Goal: Transaction & Acquisition: Obtain resource

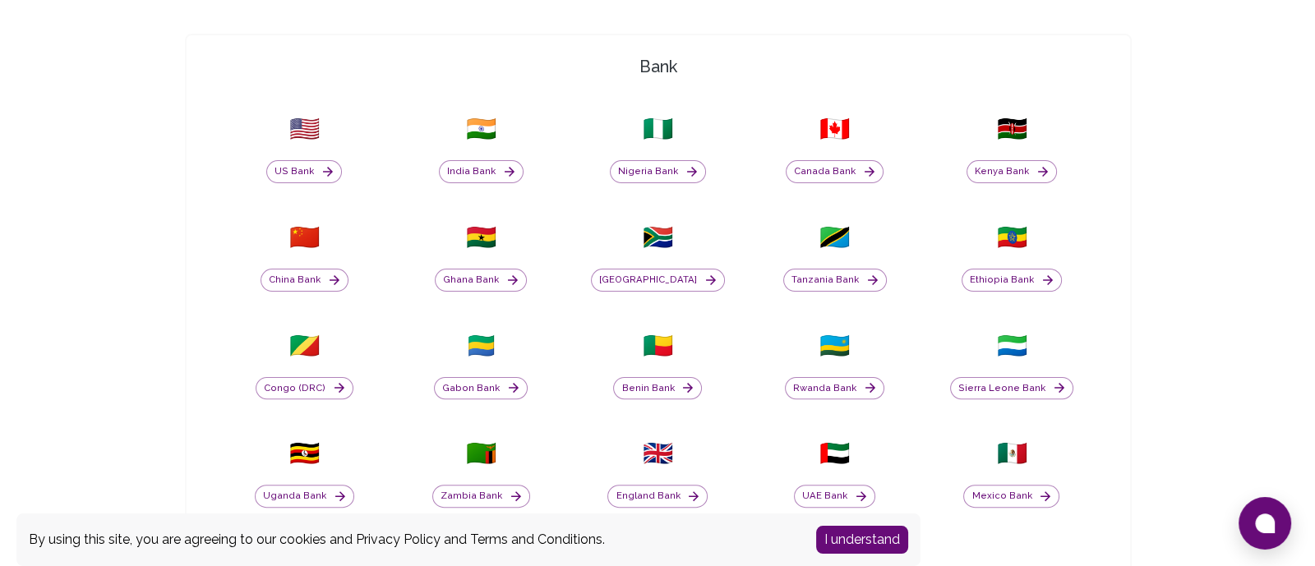
scroll to position [580, 0]
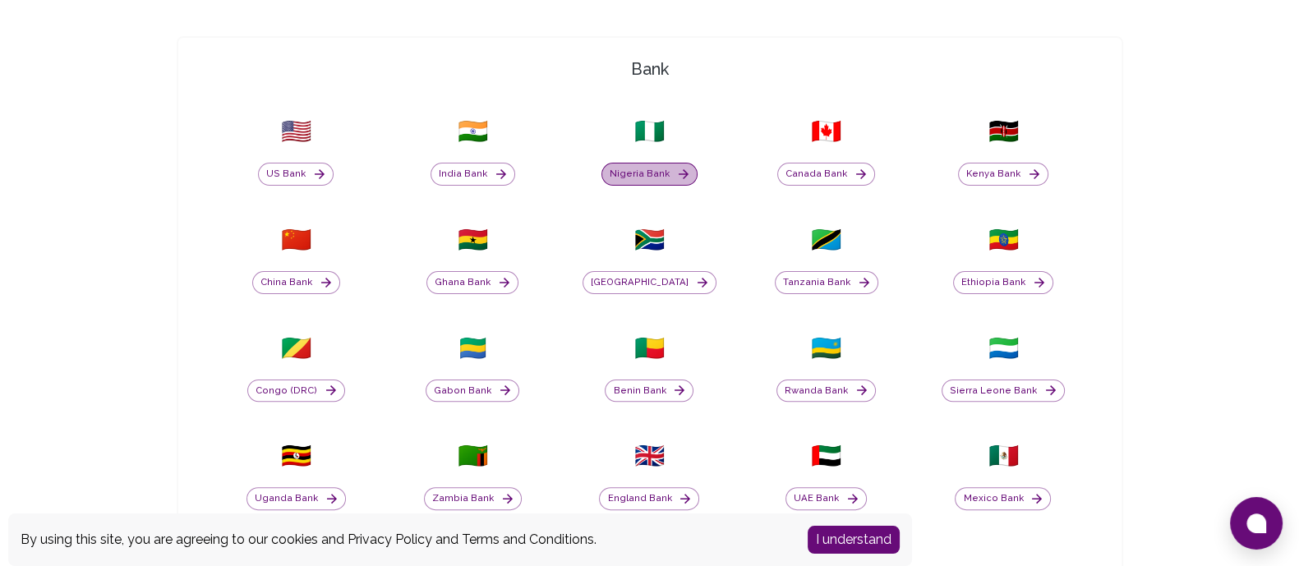
click at [638, 186] on button "Nigeria Bank" at bounding box center [649, 174] width 96 height 23
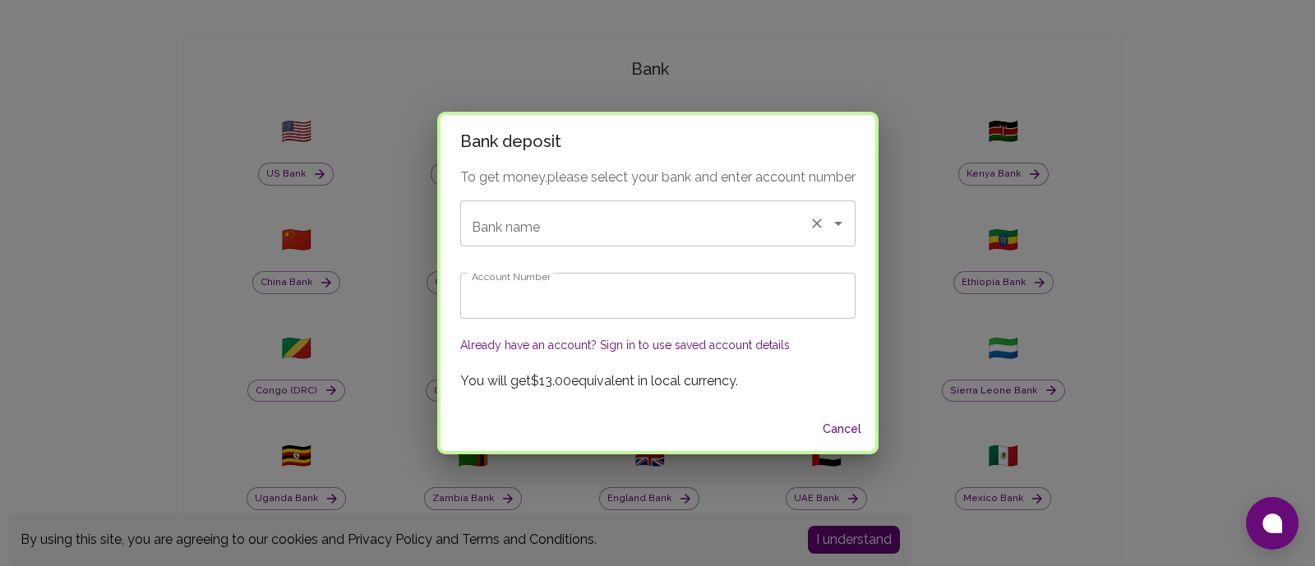
click at [594, 213] on input "Bank name" at bounding box center [635, 223] width 334 height 31
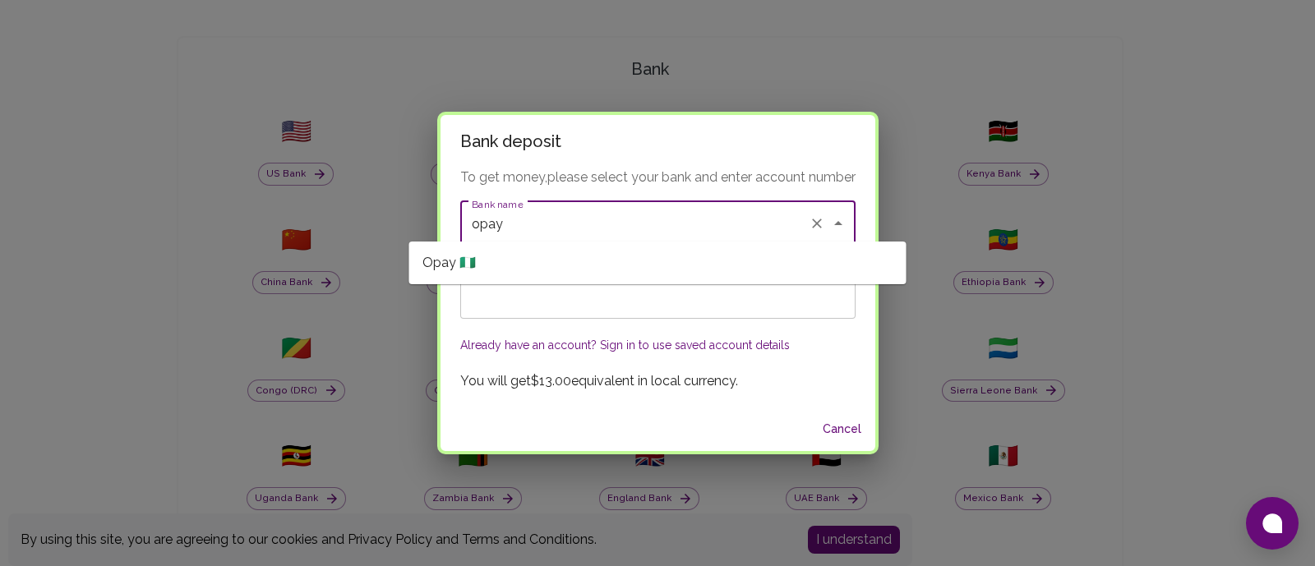
click at [448, 267] on span "Opay 🇳🇬" at bounding box center [448, 263] width 53 height 20
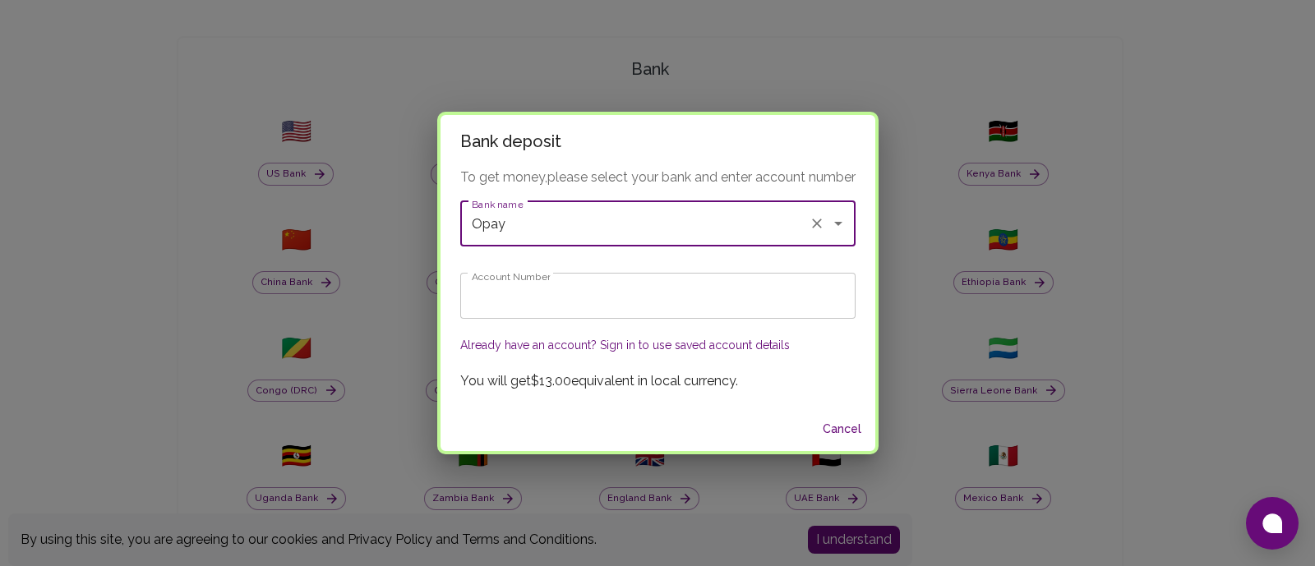
type input "Opay"
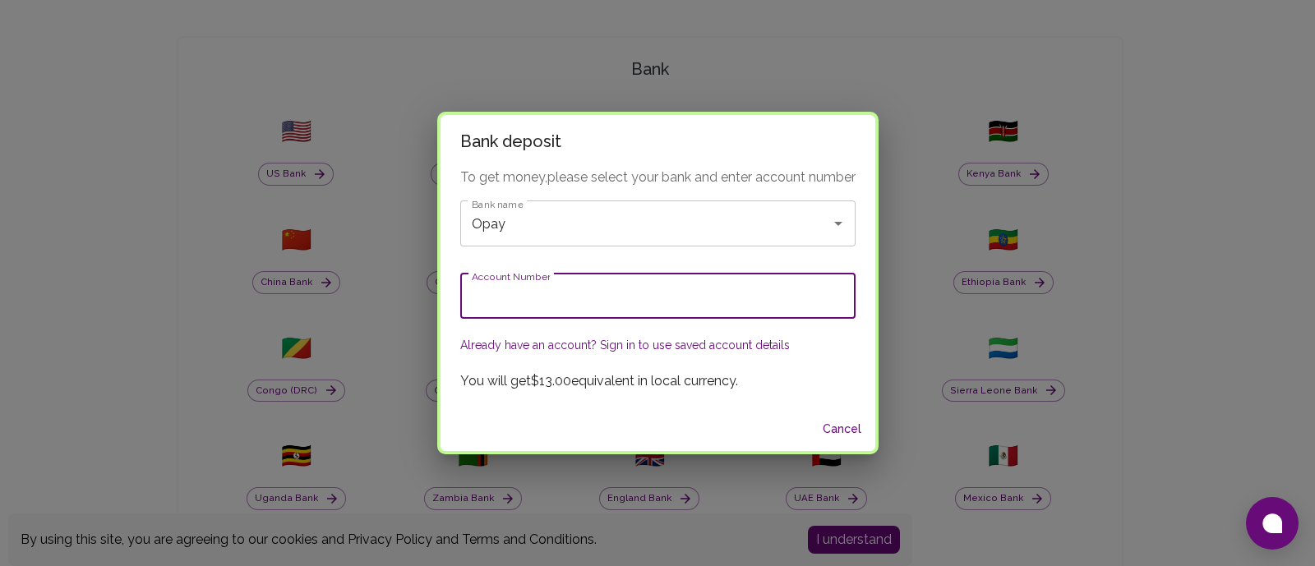
click at [497, 304] on input "Account Number" at bounding box center [657, 296] width 395 height 46
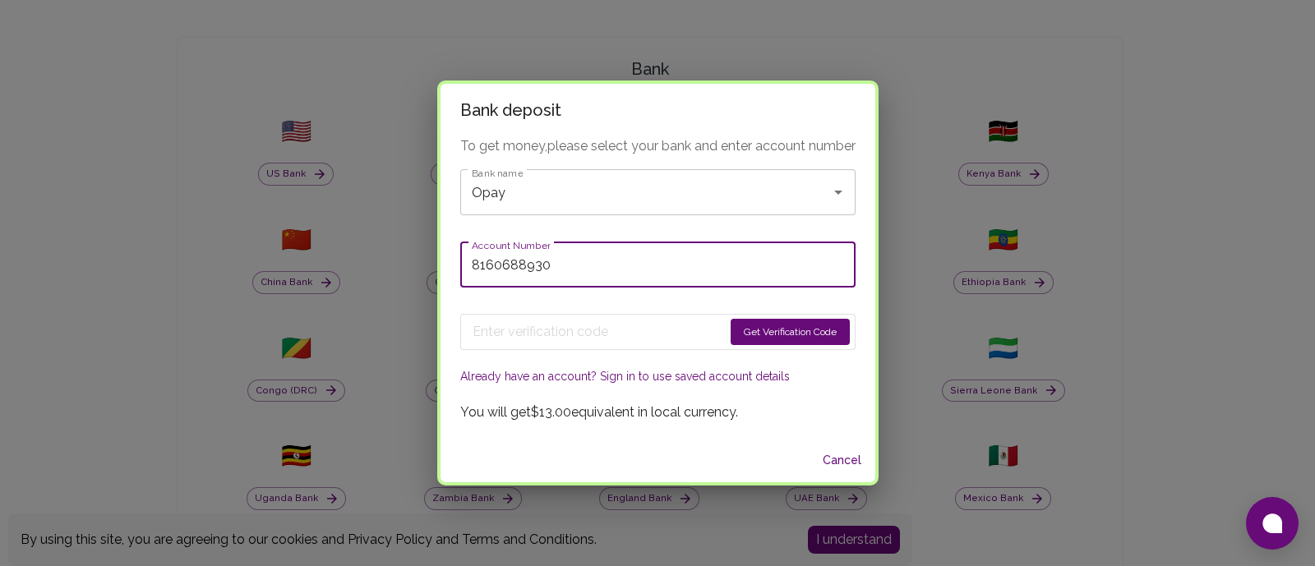
type input "8160688930"
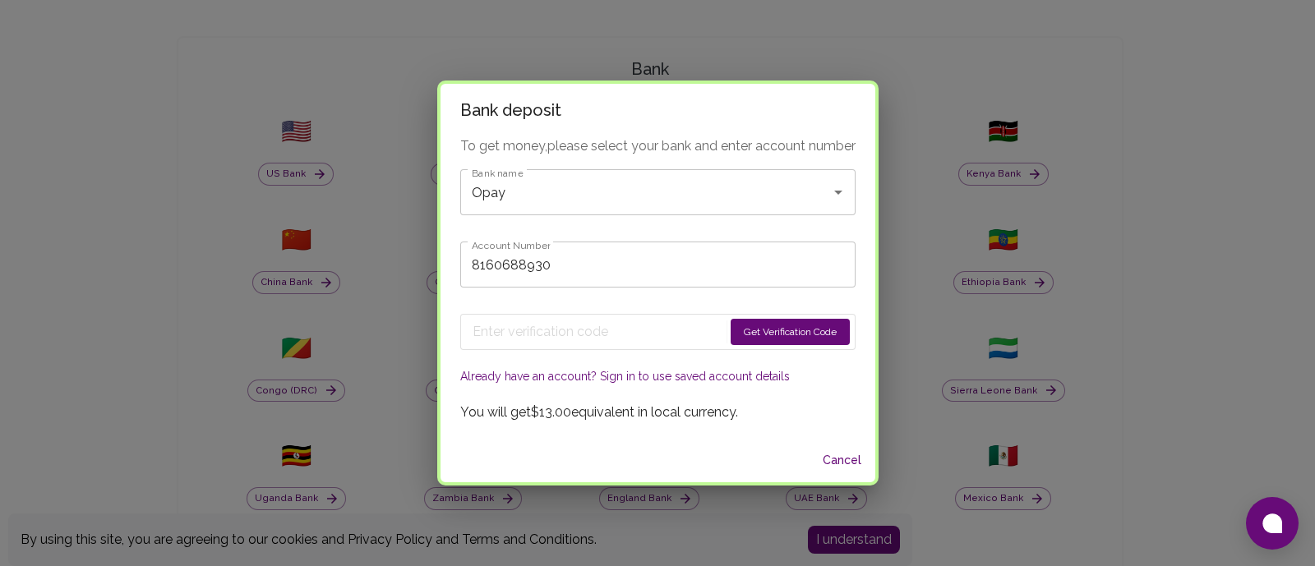
click at [818, 336] on button "Get Verification Code" at bounding box center [789, 332] width 119 height 26
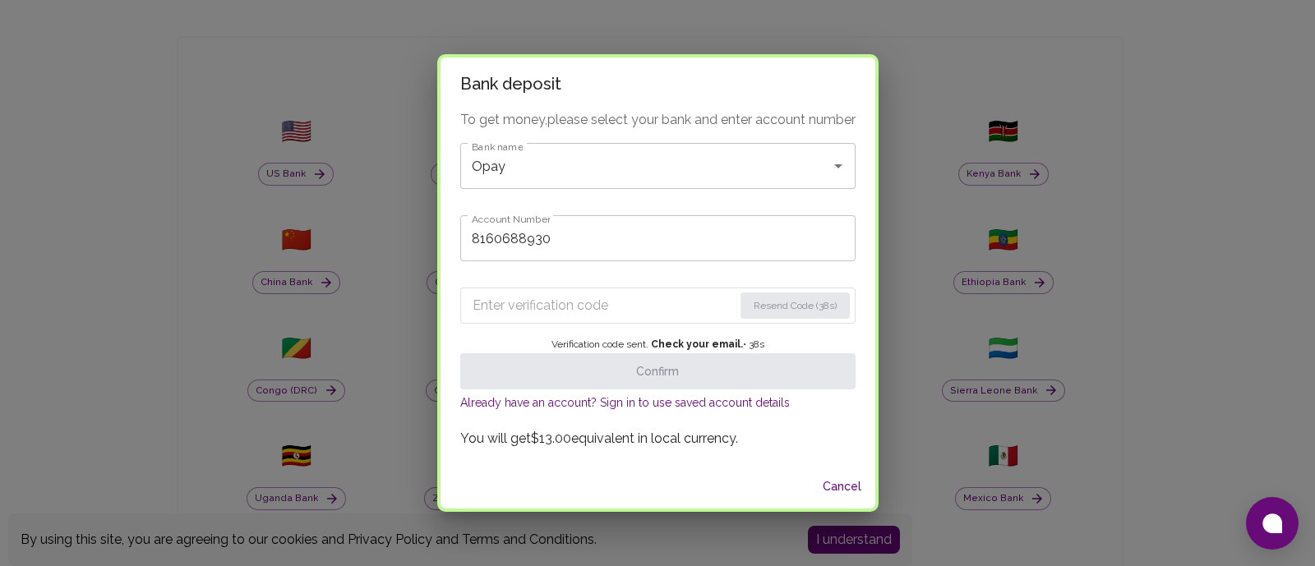
click at [587, 308] on input "Enter verification code" at bounding box center [602, 306] width 260 height 26
type input "4"
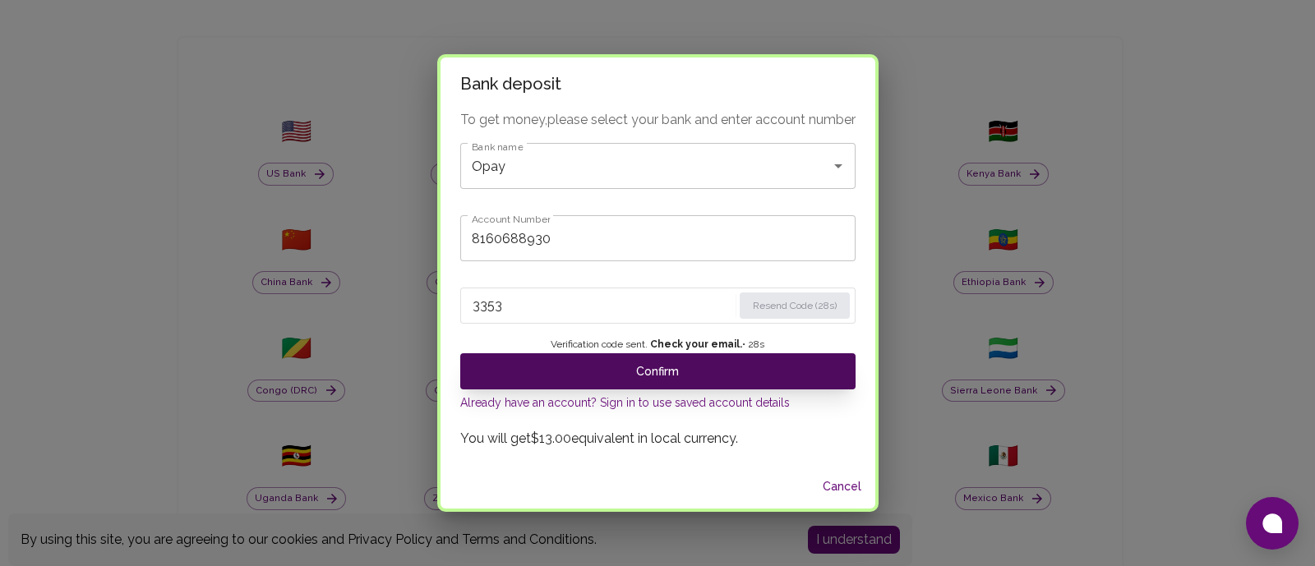
type input "3353"
click at [722, 389] on button "Confirm" at bounding box center [657, 371] width 395 height 36
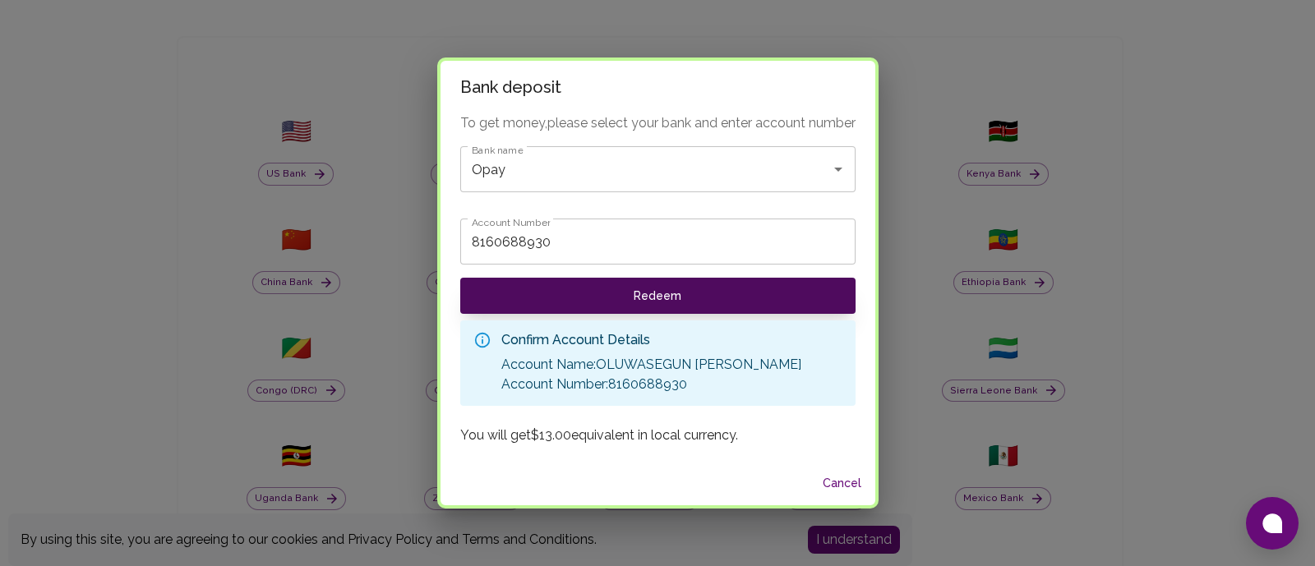
scroll to position [4, 0]
click at [645, 302] on button "Redeem" at bounding box center [657, 296] width 395 height 36
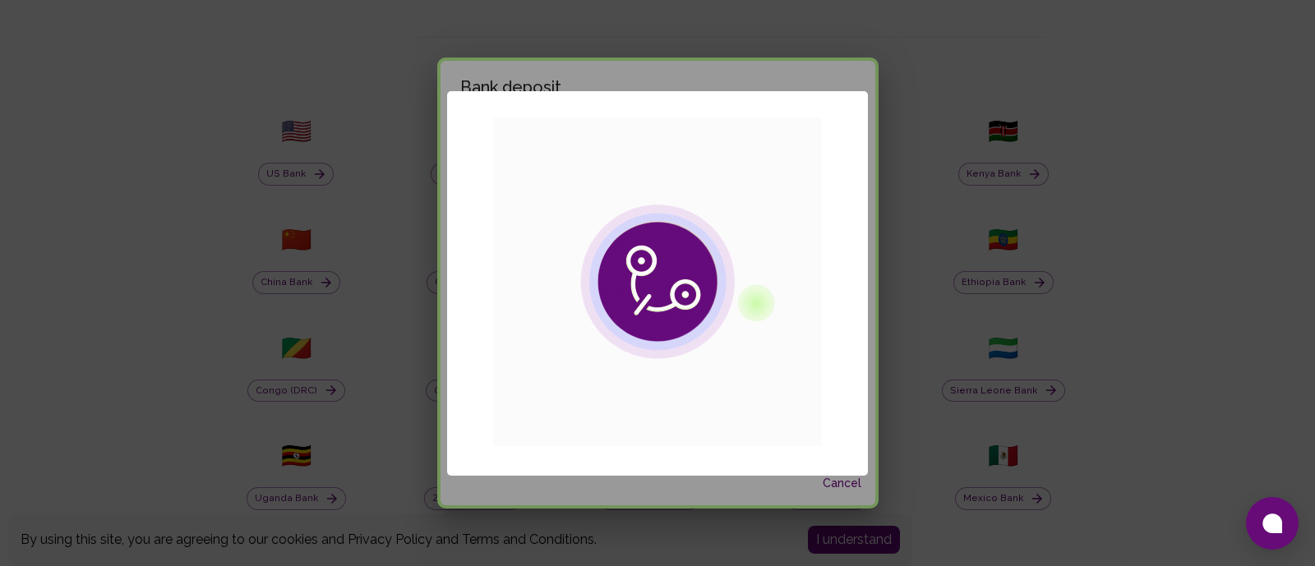
scroll to position [0, 0]
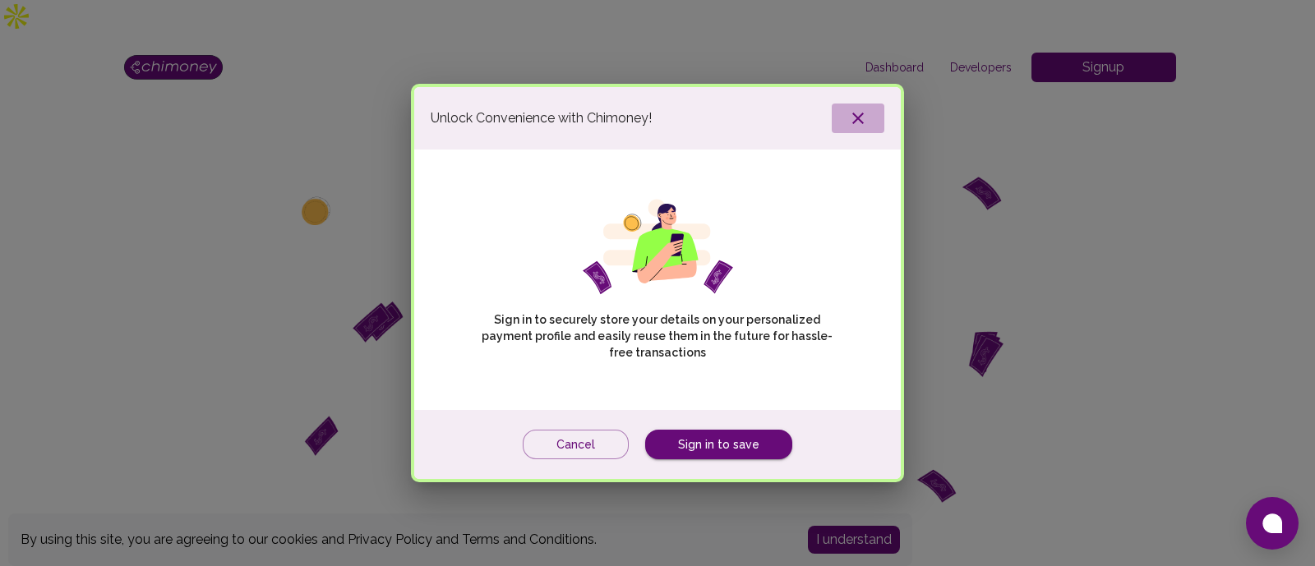
click at [851, 108] on icon "button" at bounding box center [858, 118] width 20 height 20
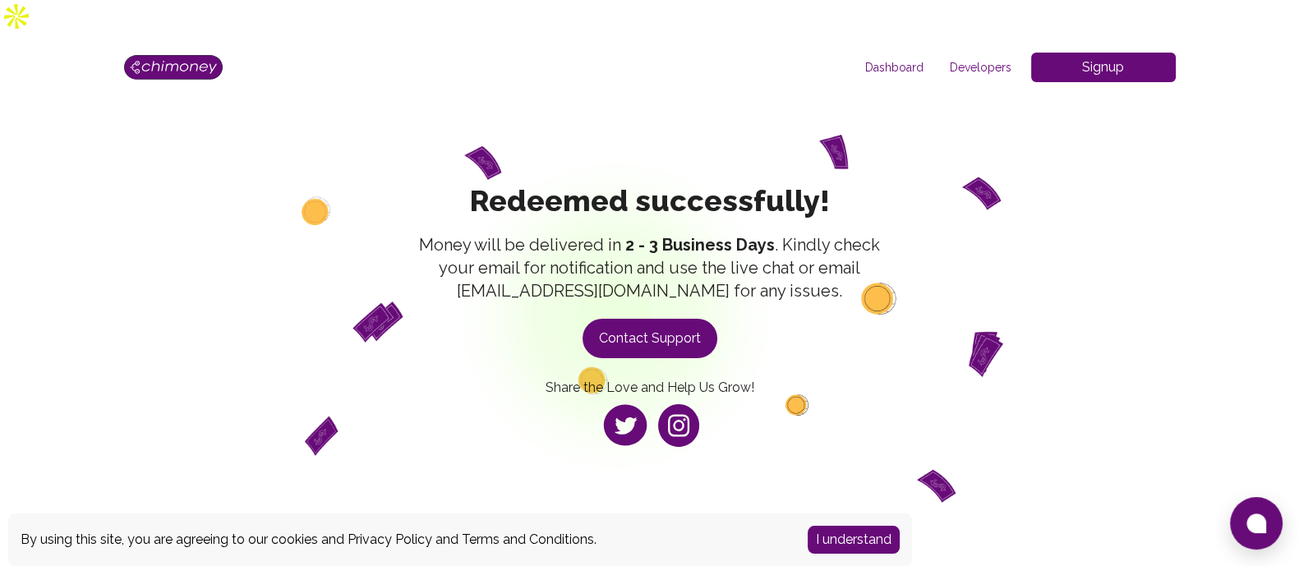
drag, startPoint x: 851, startPoint y: 90, endPoint x: 658, endPoint y: 269, distance: 263.4
